Goal: Communication & Community: Participate in discussion

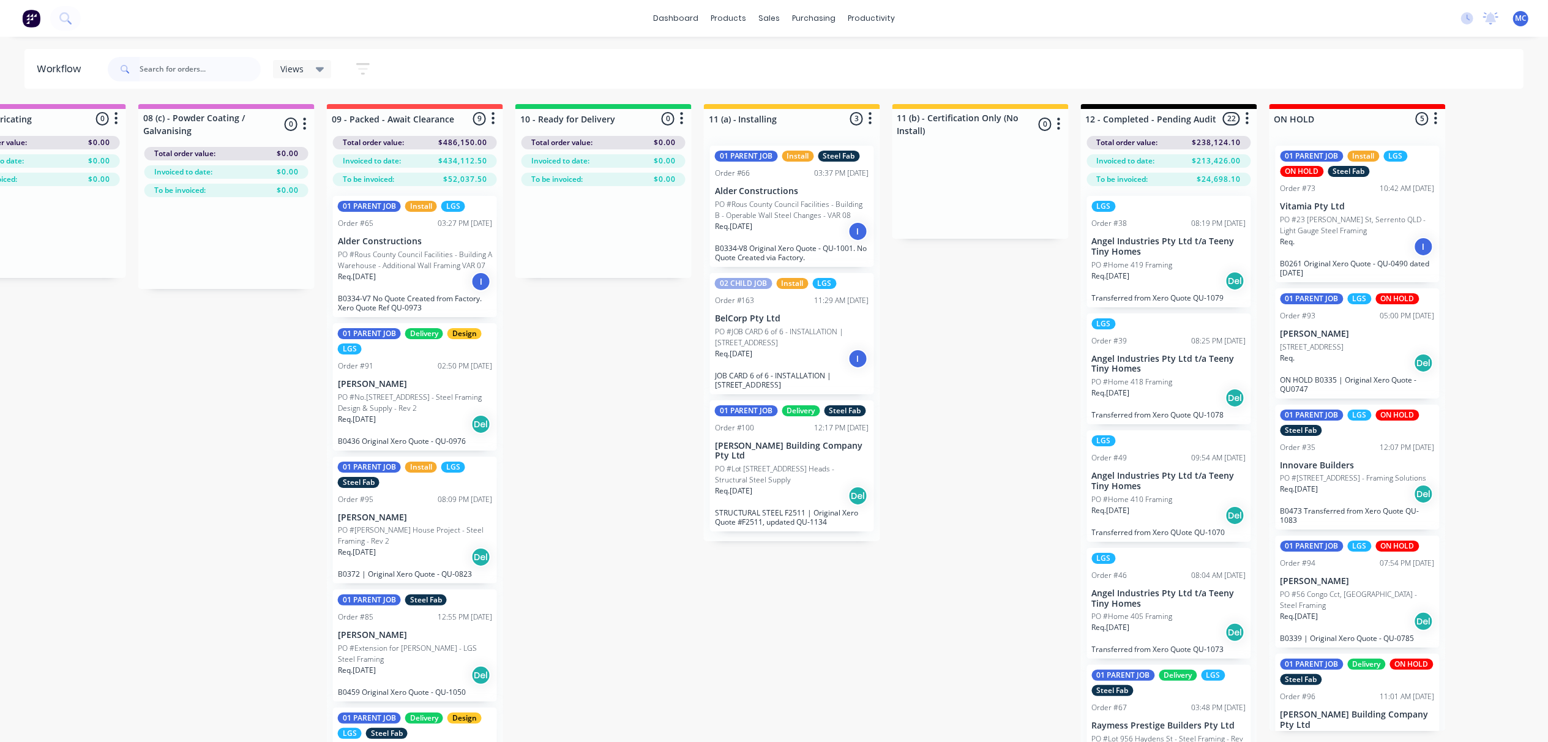
scroll to position [0, 1588]
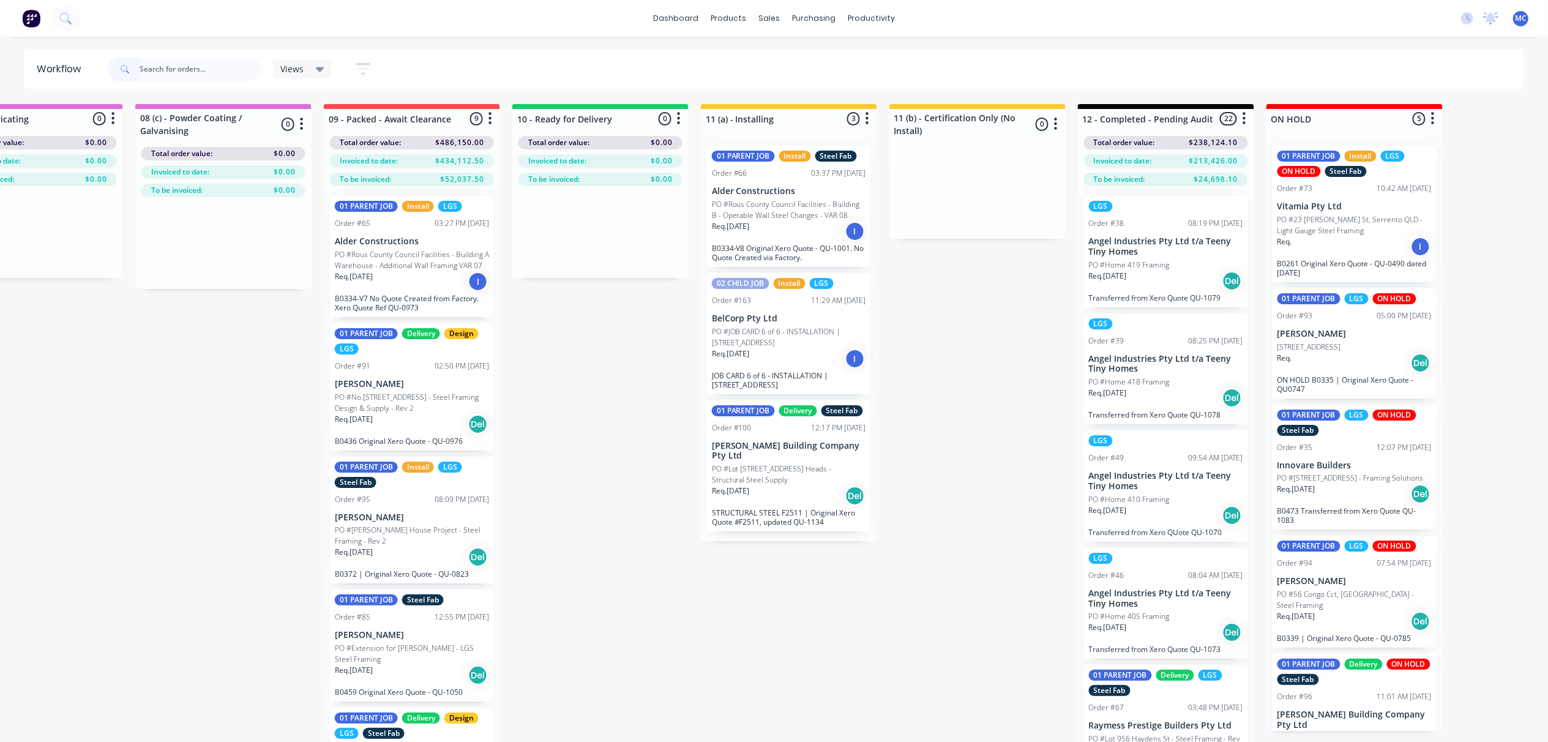
click at [172, 62] on input "text" at bounding box center [200, 69] width 121 height 24
click at [782, 55] on div at bounding box center [777, 58] width 18 height 11
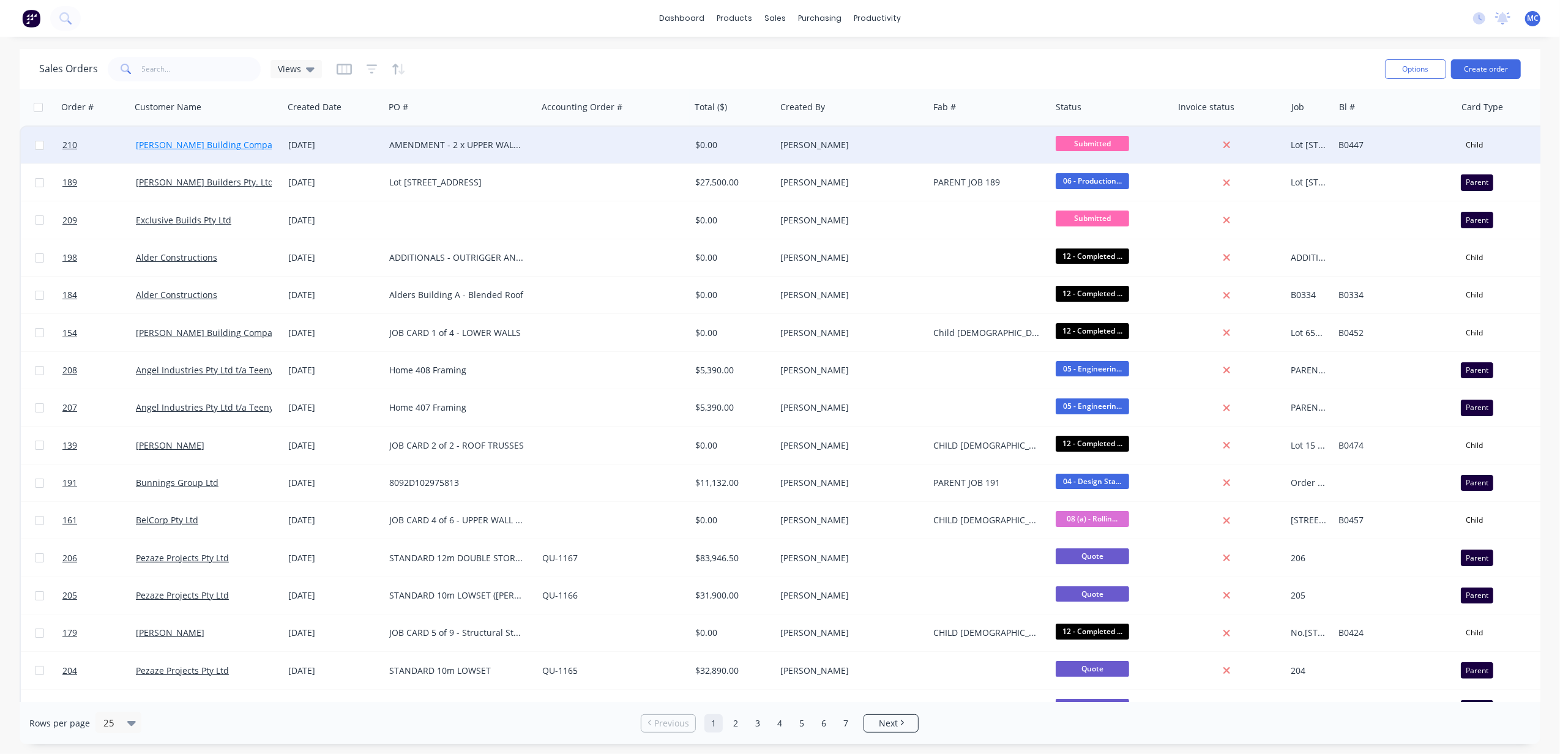
click at [195, 144] on link "[PERSON_NAME] Building Company Pty Ltd" at bounding box center [224, 145] width 176 height 12
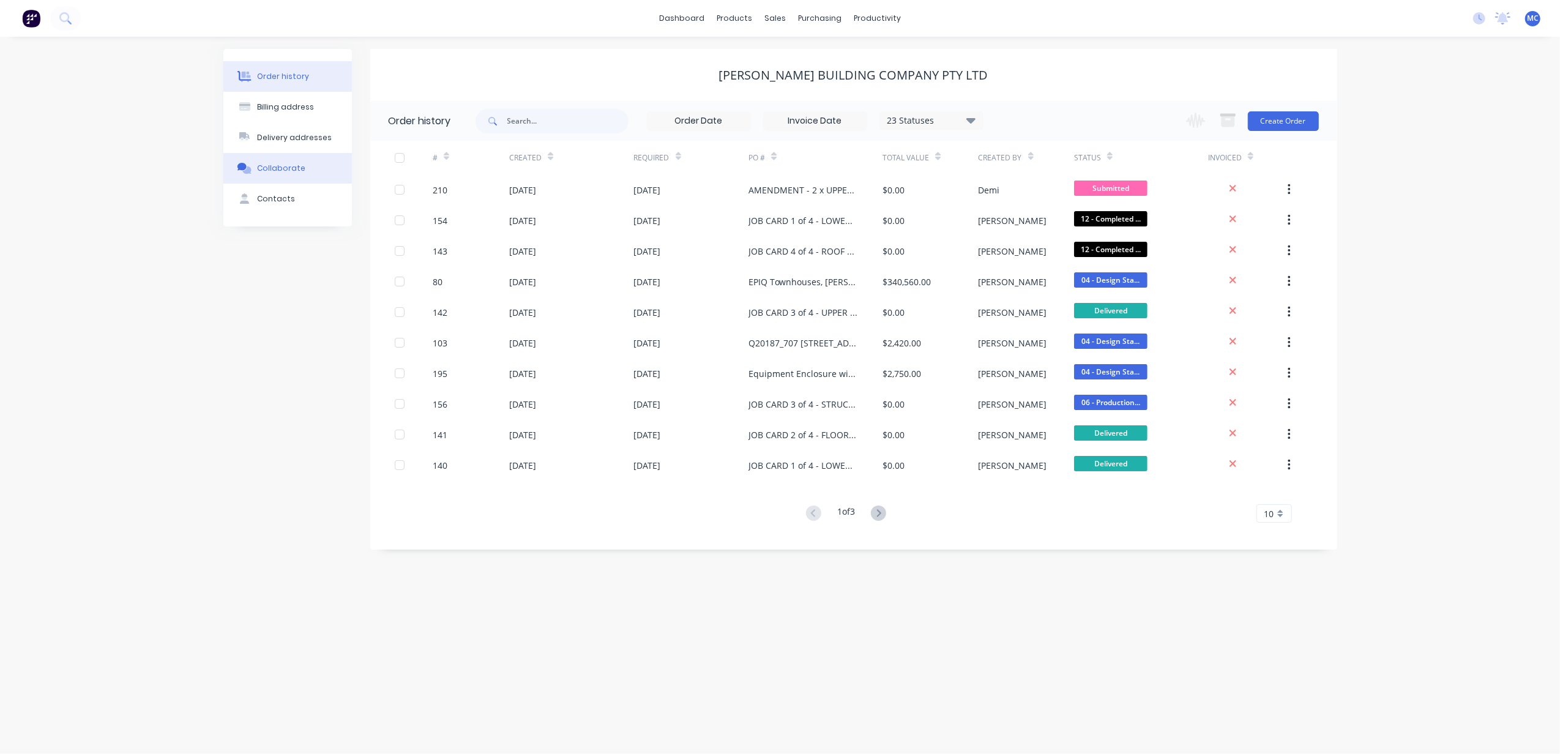
click at [302, 157] on button "Collaborate" at bounding box center [287, 168] width 129 height 31
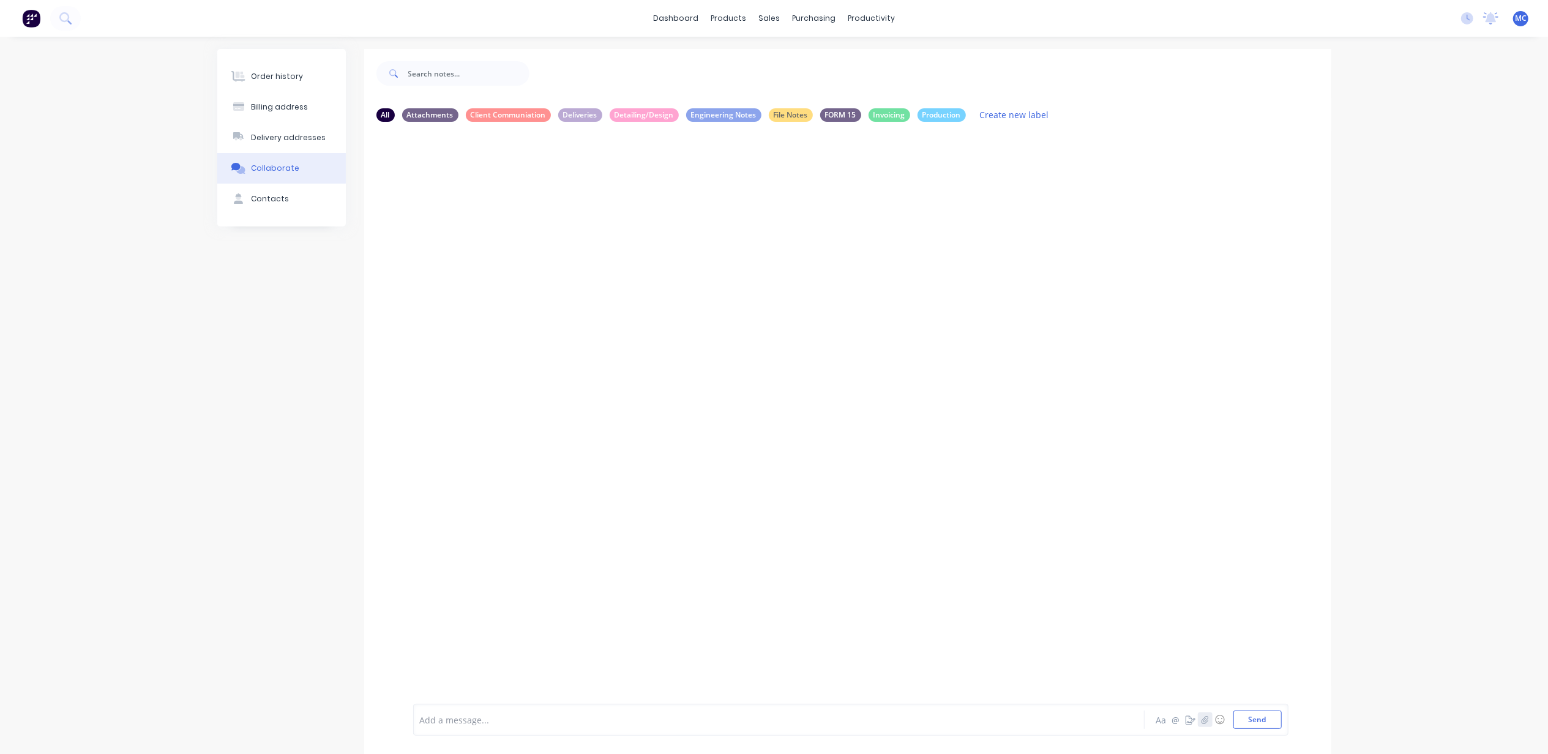
click at [1208, 720] on icon "button" at bounding box center [1204, 720] width 7 height 9
click at [1260, 718] on button "Send" at bounding box center [1257, 720] width 48 height 18
click at [1261, 715] on button "Send" at bounding box center [1257, 720] width 48 height 18
click at [504, 706] on div "Add a message... Aa @ ☺ Send" at bounding box center [850, 720] width 875 height 32
click at [508, 714] on div at bounding box center [743, 720] width 646 height 13
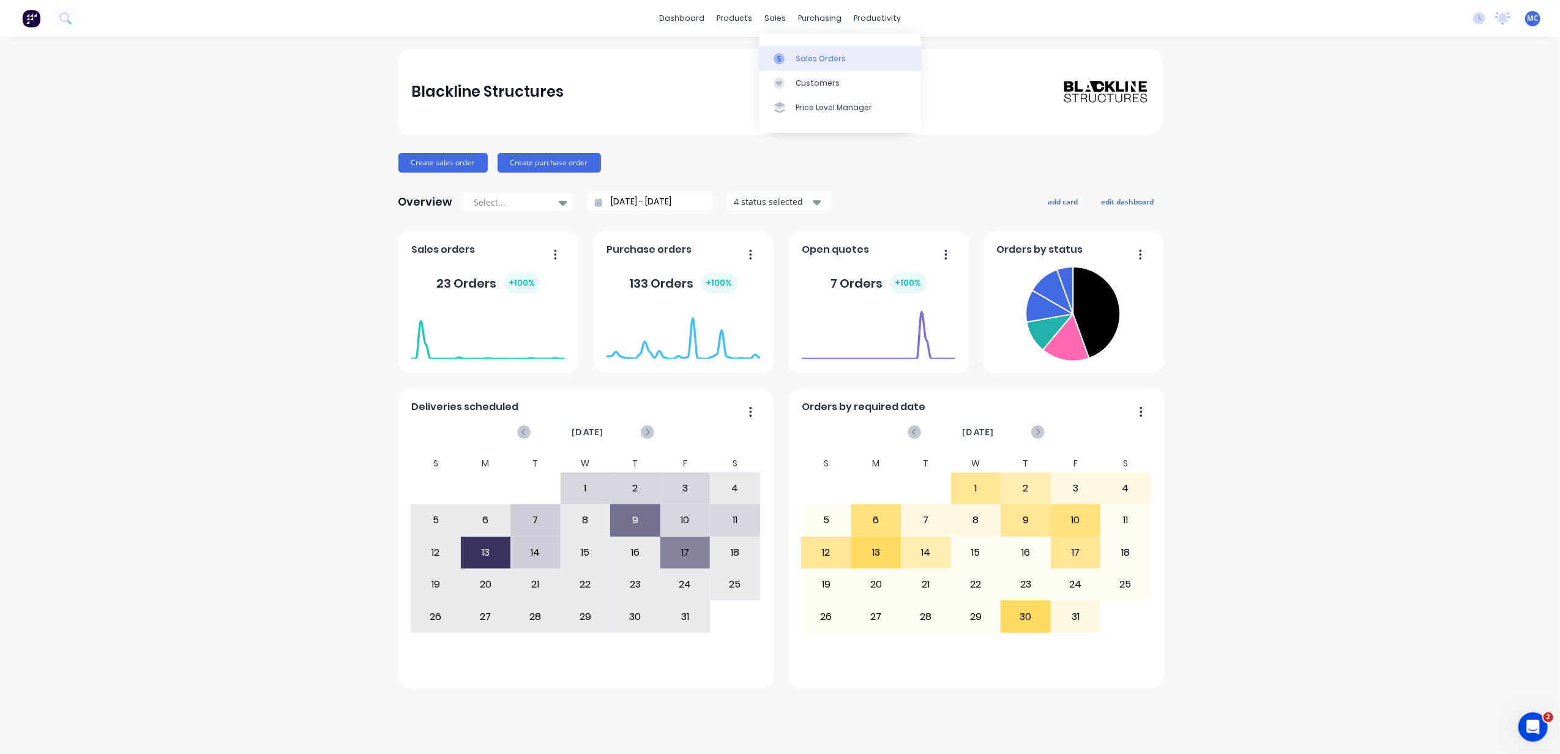
click at [797, 47] on link "Sales Orders" at bounding box center [840, 58] width 162 height 24
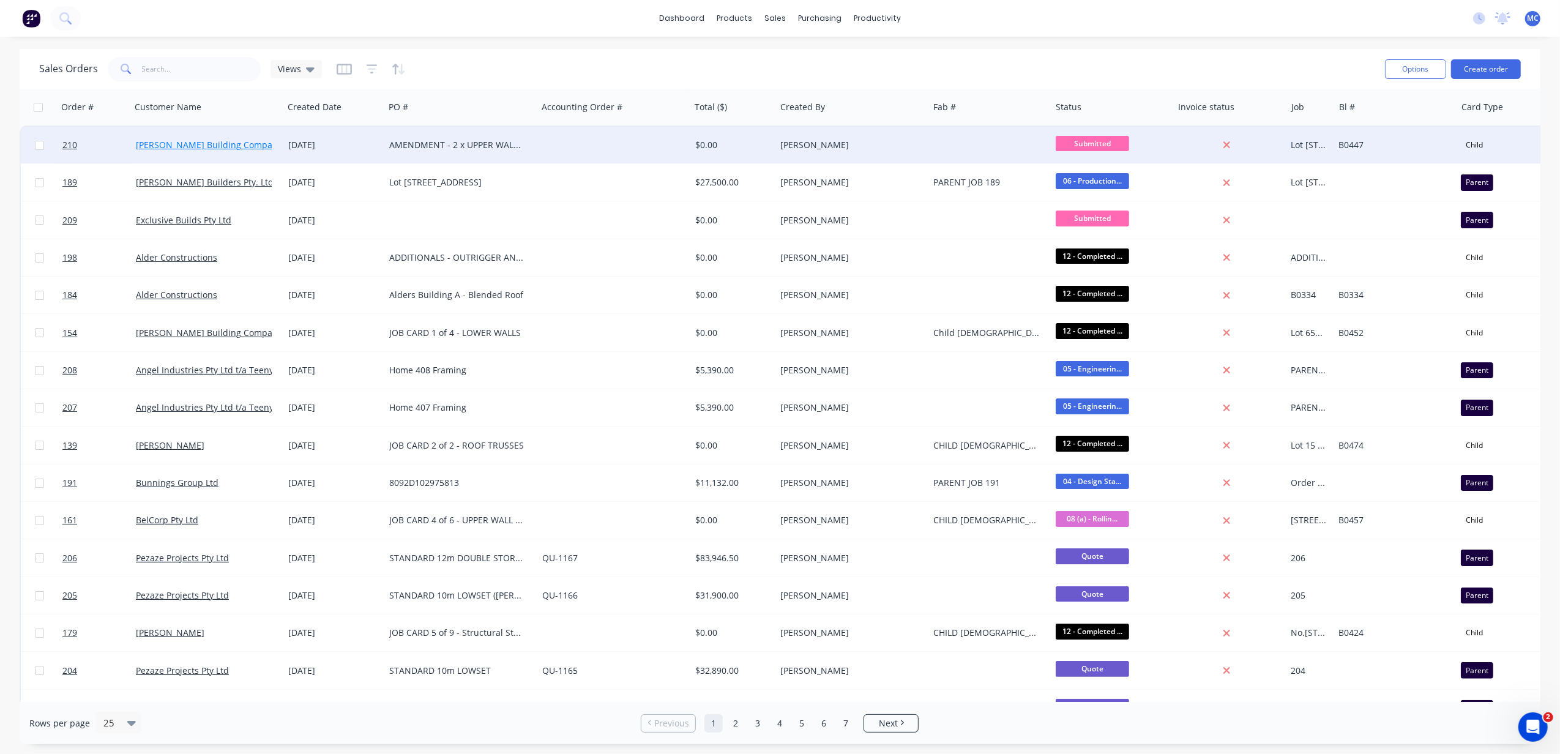
click at [196, 147] on link "[PERSON_NAME] Building Company Pty Ltd" at bounding box center [224, 145] width 176 height 12
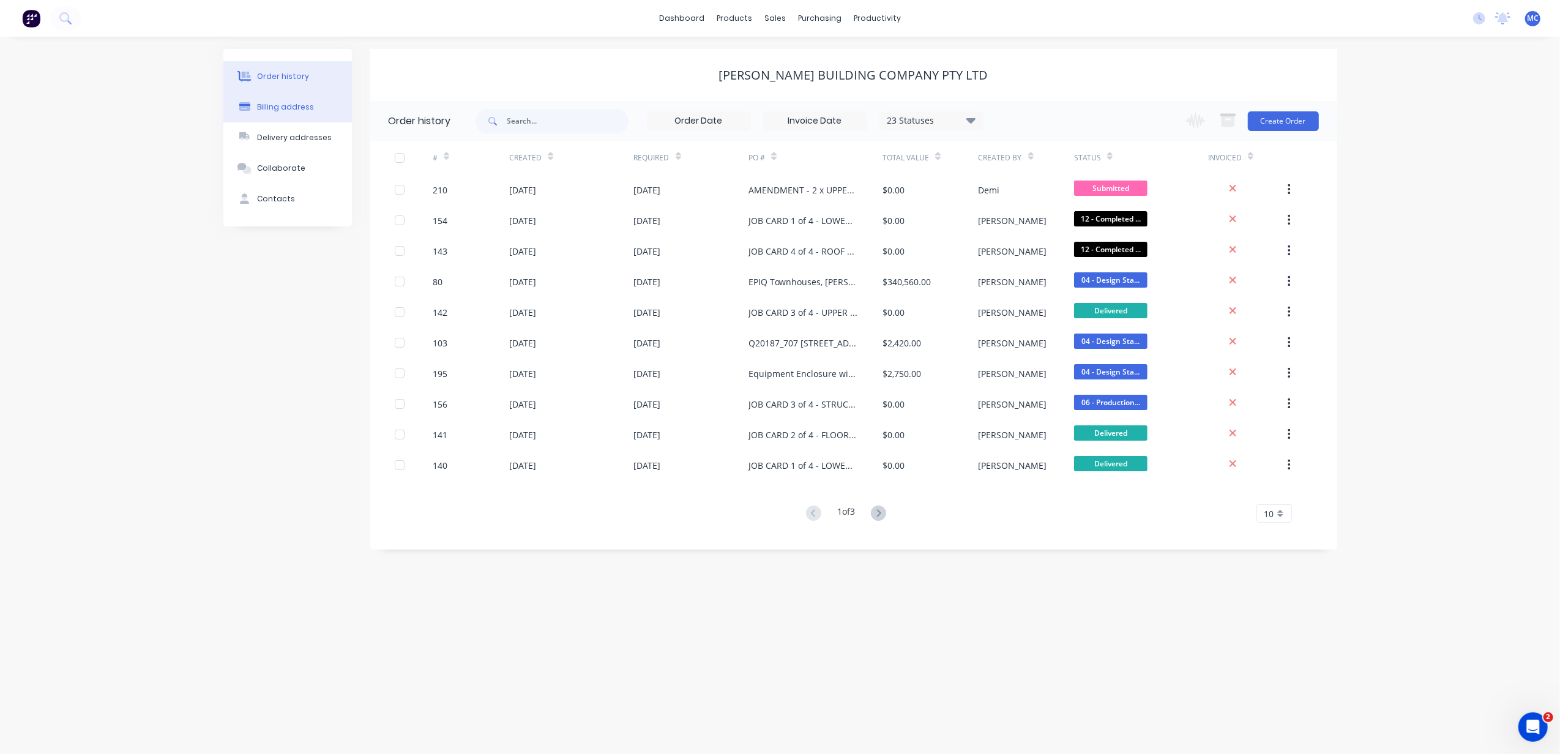
click at [282, 103] on div "Billing address" at bounding box center [285, 107] width 57 height 11
select select "AU"
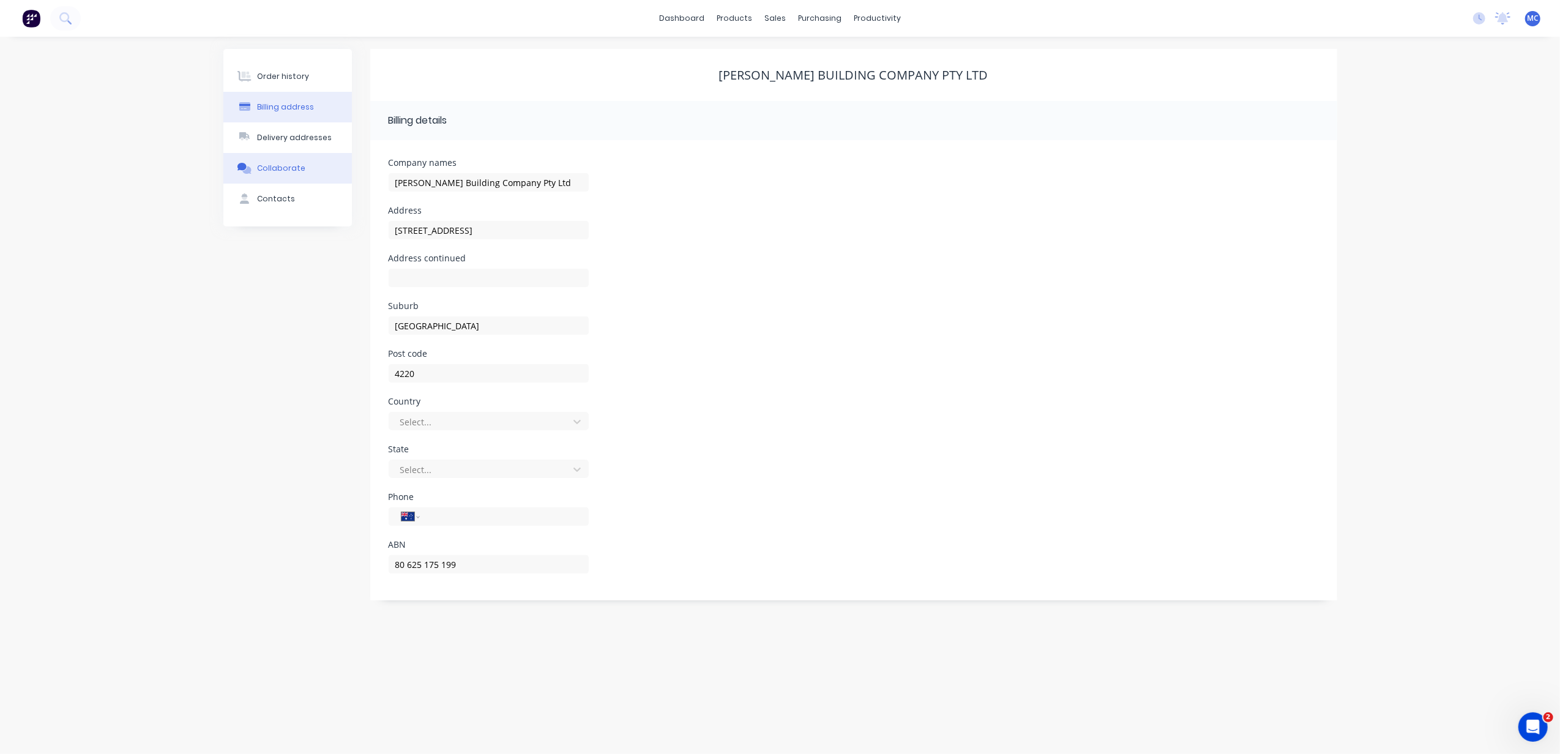
click at [293, 158] on button "Collaborate" at bounding box center [287, 168] width 129 height 31
